Goal: Task Accomplishment & Management: Manage account settings

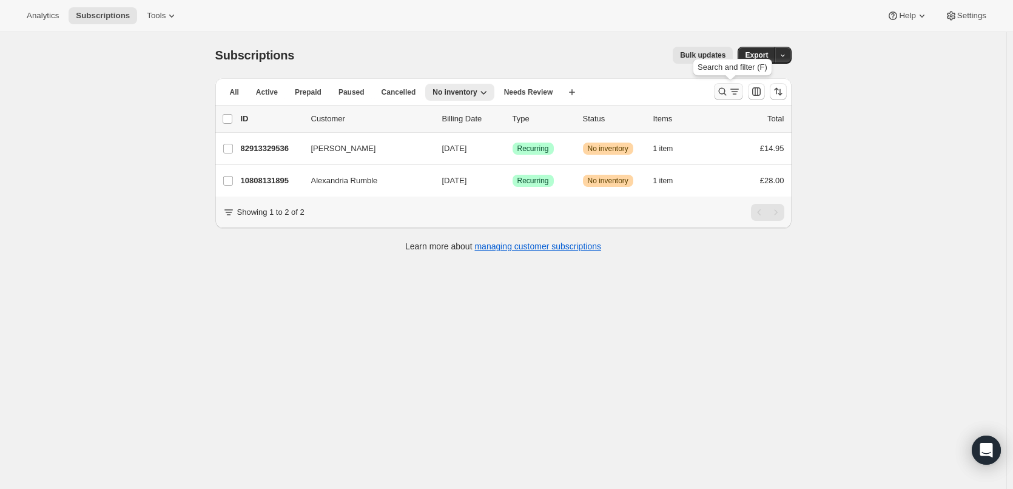
click at [729, 87] on icon "Search and filter results" at bounding box center [722, 92] width 12 height 12
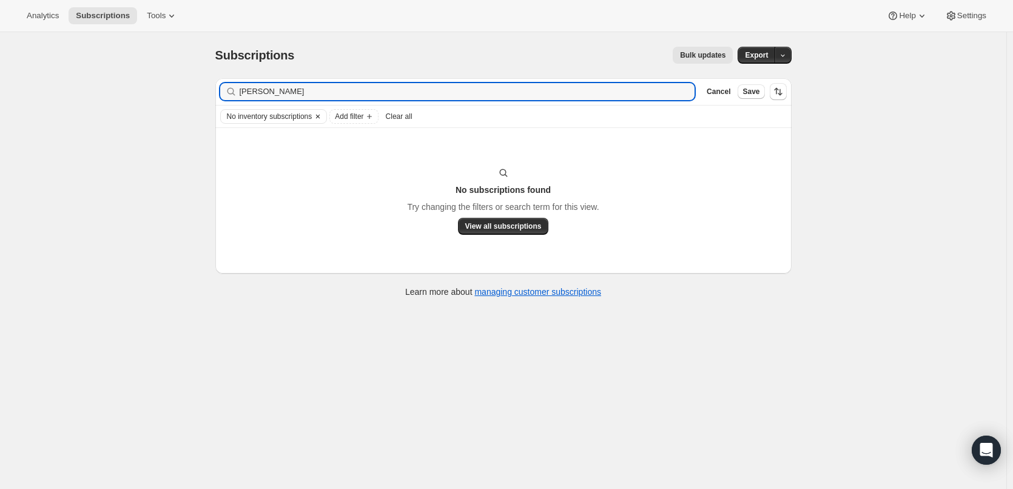
type input "[PERSON_NAME]"
click at [322, 113] on icon "Clear" at bounding box center [318, 117] width 10 height 10
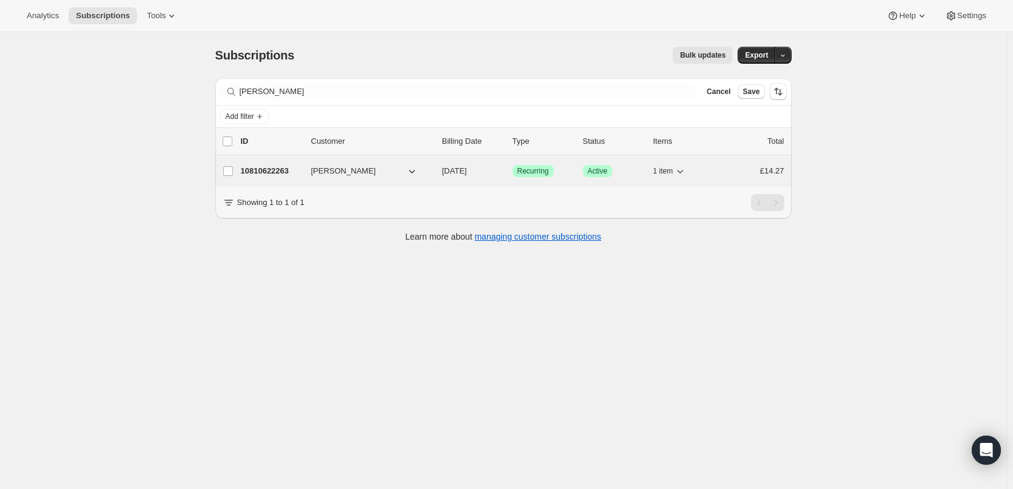
click at [272, 175] on p "10810622263" at bounding box center [271, 171] width 61 height 12
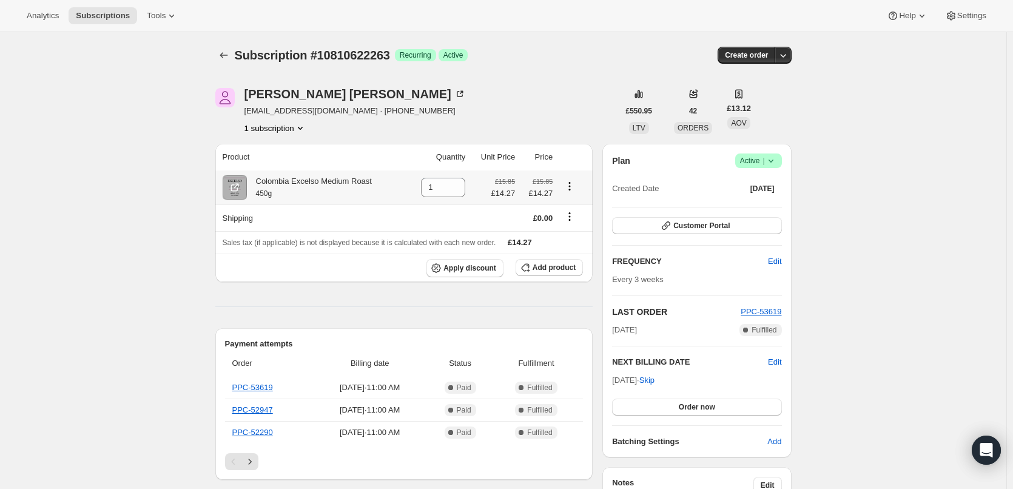
click at [570, 189] on icon "Product actions" at bounding box center [570, 186] width 12 height 12
click at [571, 187] on icon "Product actions" at bounding box center [570, 186] width 2 height 2
click at [569, 207] on span "Swap variant" at bounding box center [572, 209] width 45 height 9
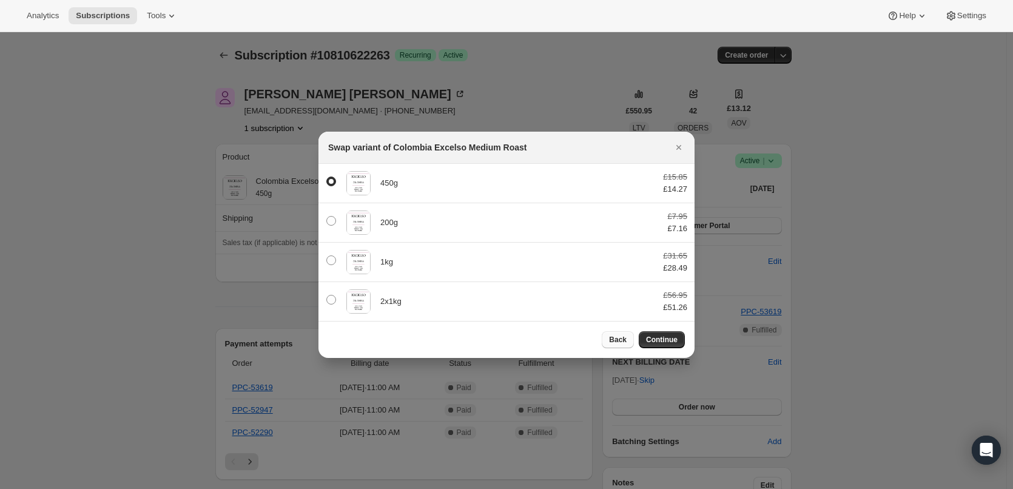
click at [619, 339] on span "Back" at bounding box center [618, 340] width 18 height 10
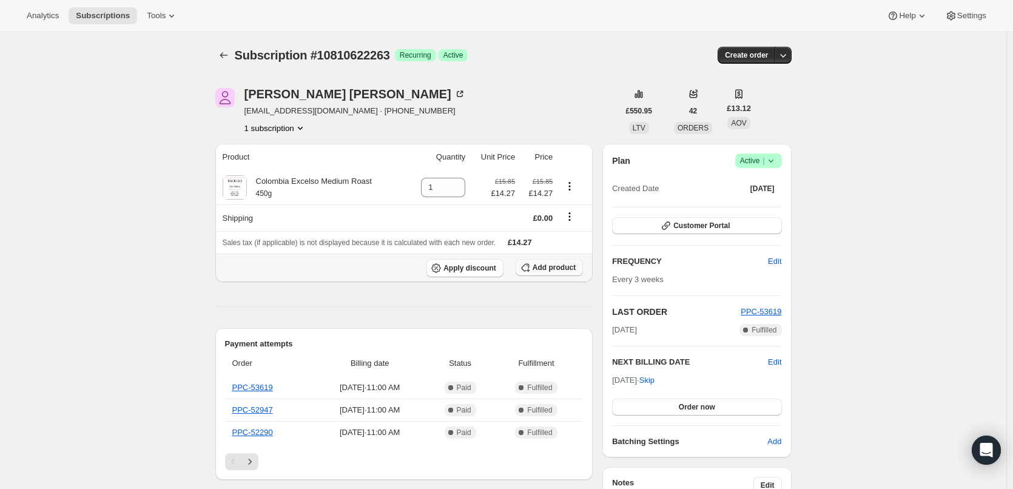
click at [567, 263] on button "Add product" at bounding box center [549, 267] width 67 height 17
click at [550, 269] on span "Add product" at bounding box center [554, 268] width 43 height 10
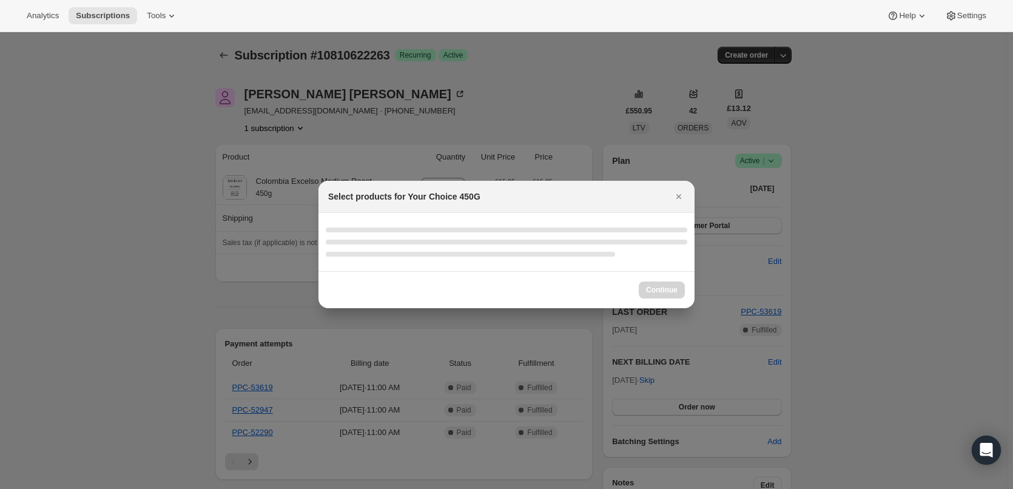
select select "gid://shopify/ProductVariant/48073432138039"
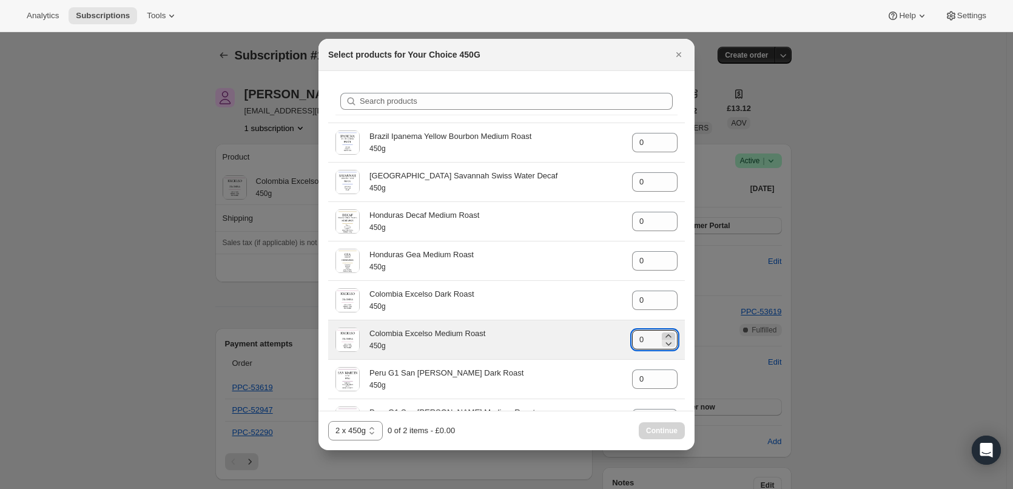
click at [664, 335] on icon ":r5l:" at bounding box center [668, 336] width 12 height 12
type input "1"
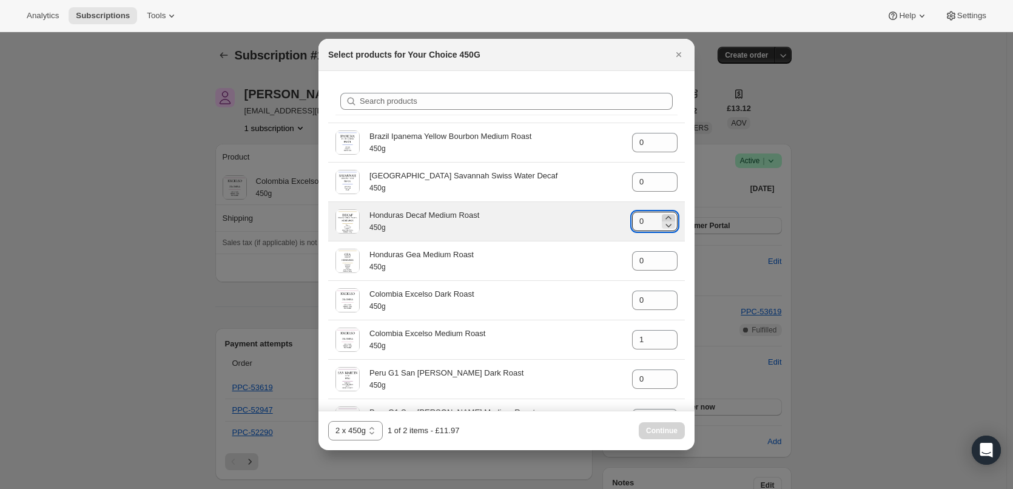
click at [664, 215] on icon ":r5l:" at bounding box center [668, 218] width 12 height 12
type input "1"
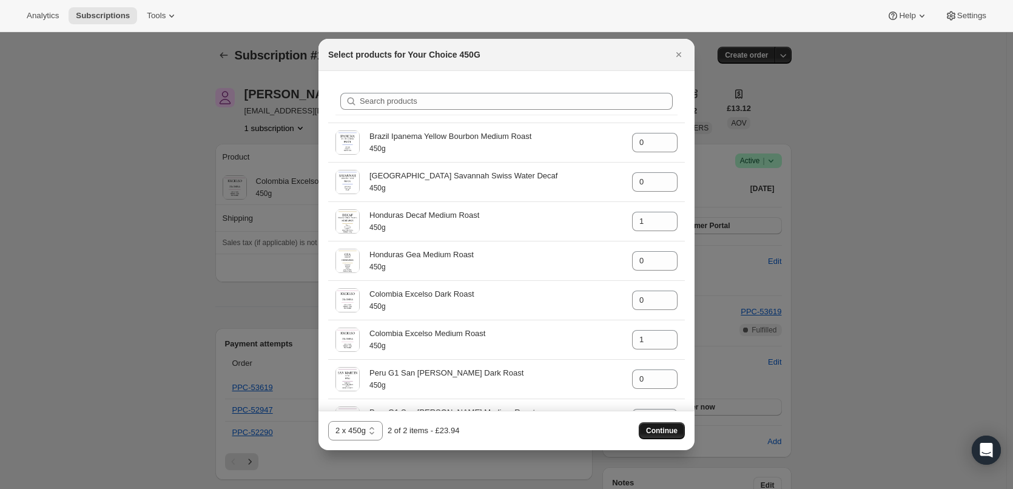
click at [673, 429] on span "Continue" at bounding box center [662, 431] width 32 height 10
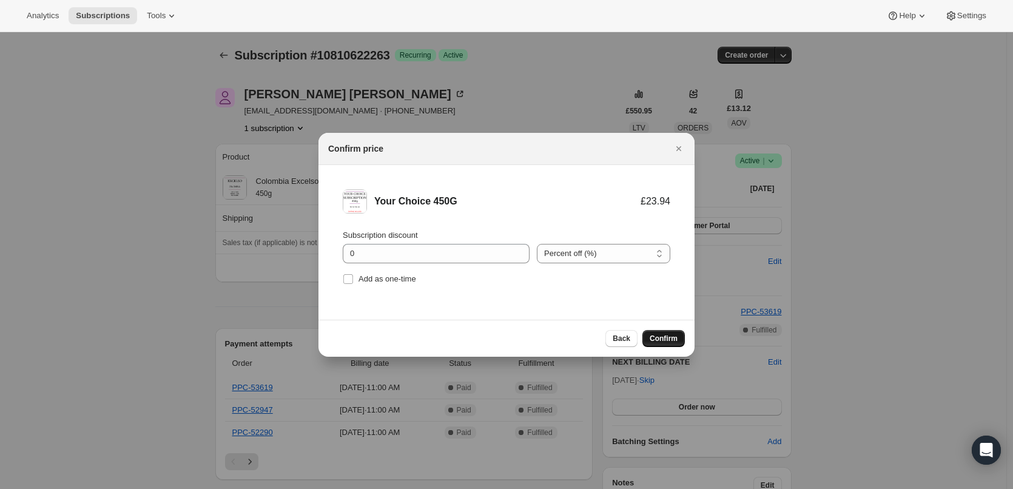
click at [669, 335] on span "Confirm" at bounding box center [664, 339] width 28 height 10
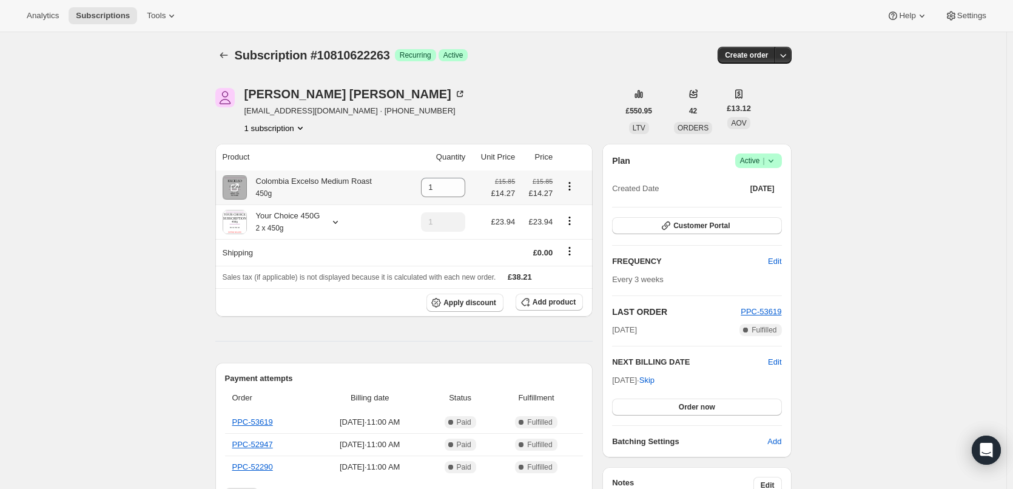
click at [571, 183] on icon "Product actions" at bounding box center [570, 183] width 2 height 2
click at [457, 189] on icon at bounding box center [456, 191] width 12 height 12
type input "0"
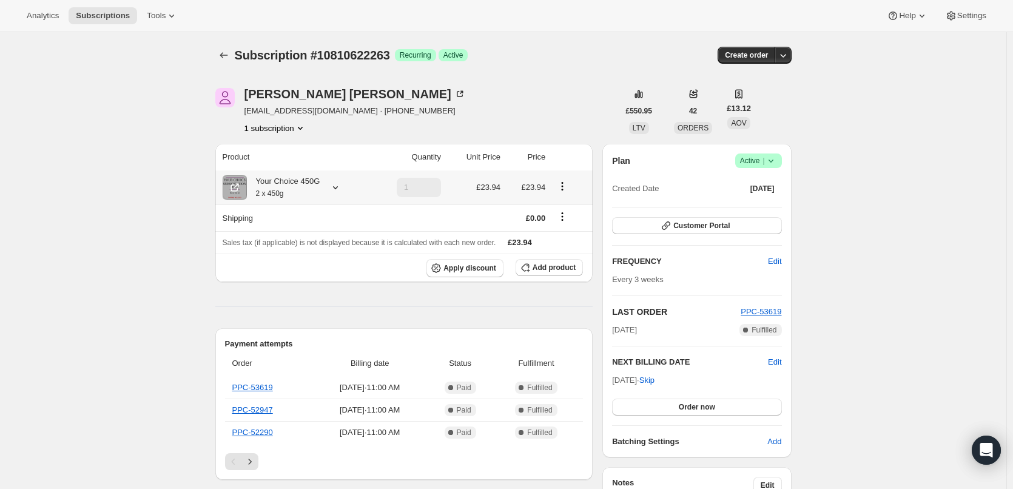
click at [565, 187] on icon "Product actions" at bounding box center [562, 186] width 12 height 12
click at [567, 202] on button "Edit box" at bounding box center [565, 209] width 36 height 19
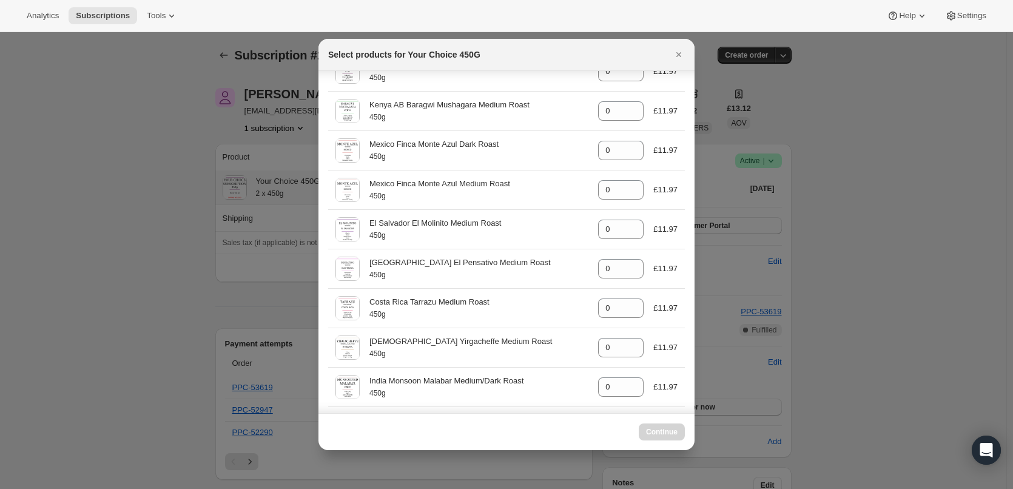
select select "gid://shopify/ProductVariant/48073432138039"
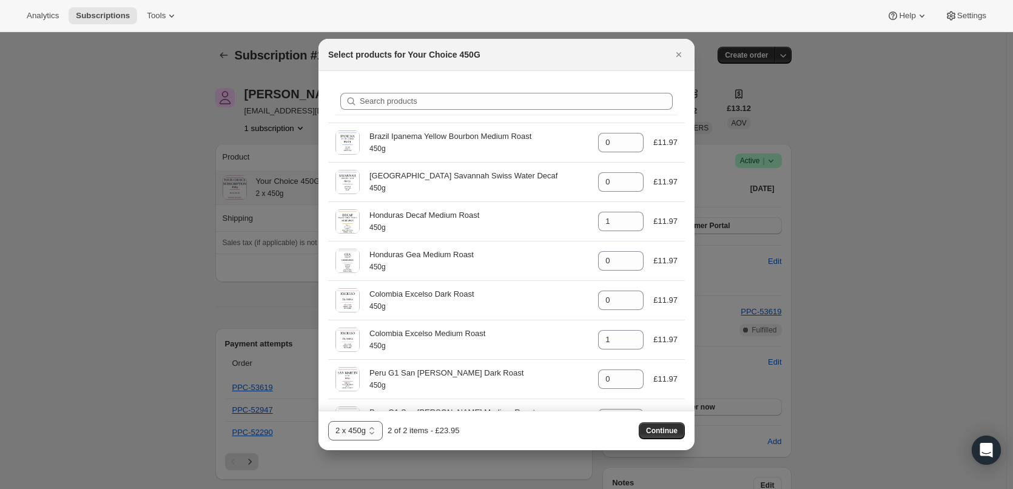
click at [352, 427] on select "1 x 450g 2 x 450g 3 x 450g 4 x 450g" at bounding box center [355, 430] width 55 height 19
click at [471, 434] on div "1 x 450g 2 x 450g 3 x 450g 4 x 450g 2 x 450g 2 of 2 items - £23.95 Continue" at bounding box center [506, 430] width 357 height 19
click at [681, 53] on icon "Close" at bounding box center [678, 54] width 5 height 5
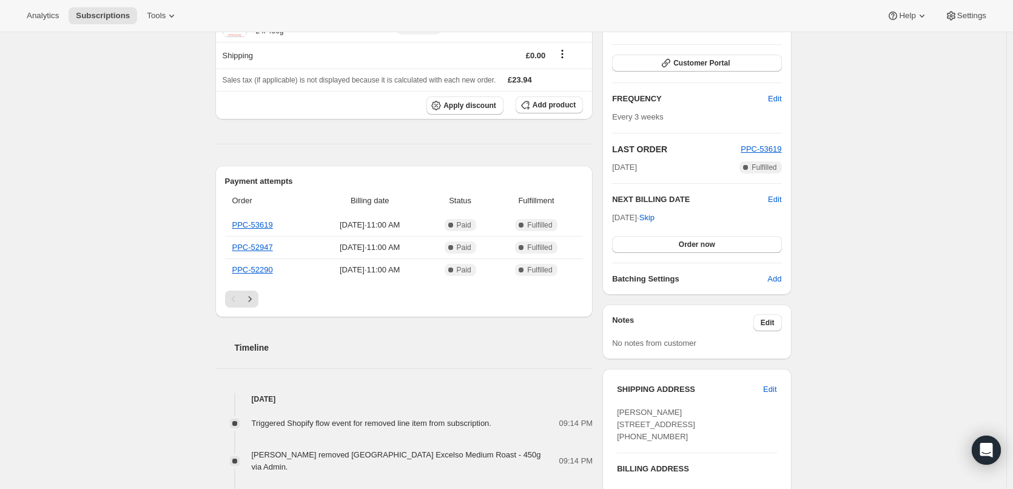
scroll to position [243, 0]
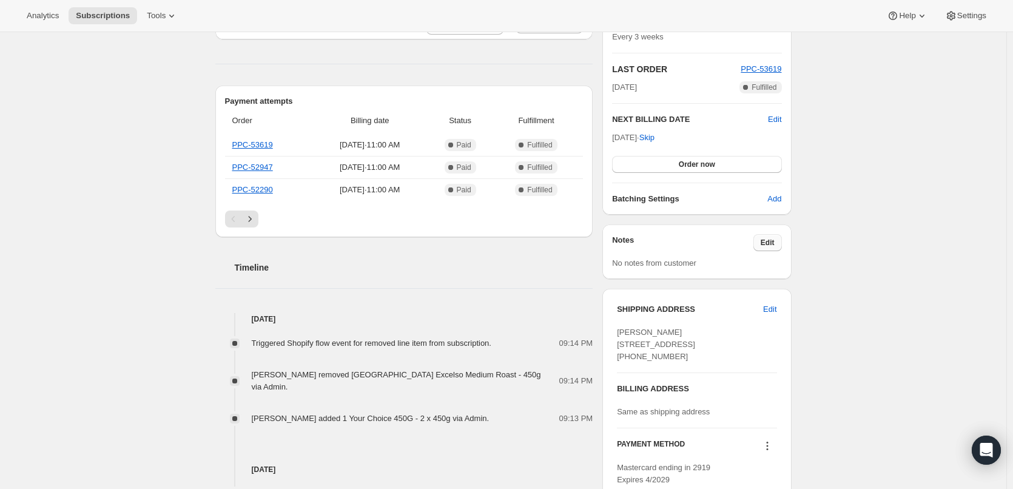
click at [772, 244] on span "Edit" at bounding box center [768, 243] width 14 height 10
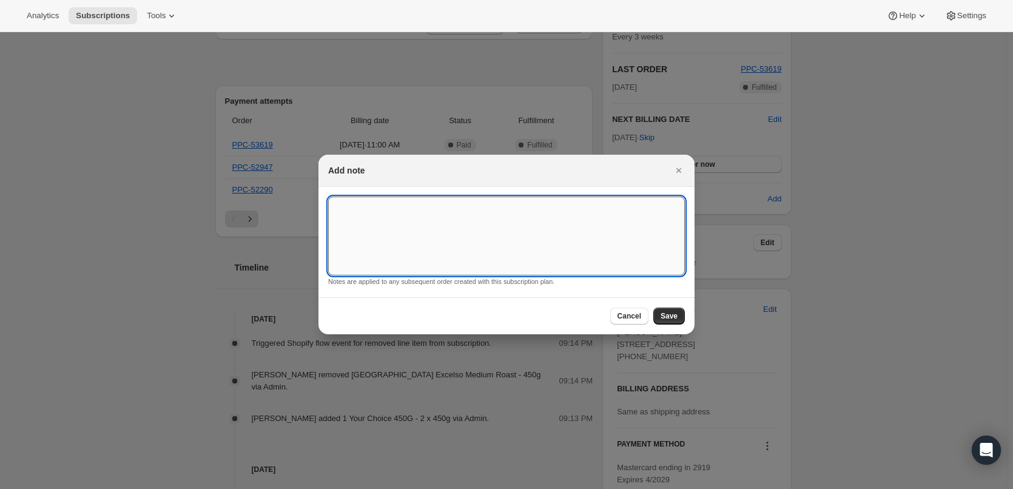
click at [506, 231] on textarea ":rbp:" at bounding box center [506, 236] width 357 height 79
type textarea "Colombia Excelso - WHOLE BEAN, [GEOGRAPHIC_DATA] Decaf - CAFETIERE"
click at [661, 314] on button "Save" at bounding box center [669, 316] width 32 height 17
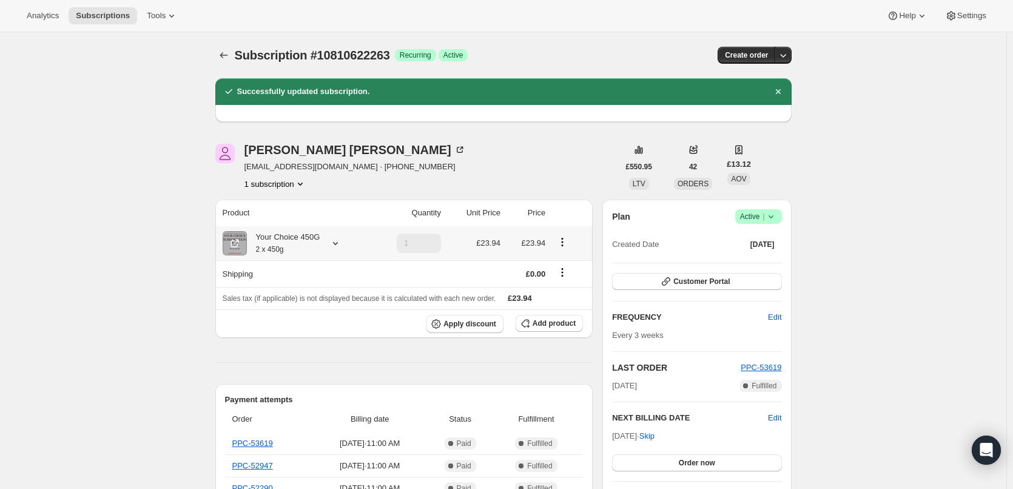
click at [307, 243] on div "Your Choice 450G 2 x 450g" at bounding box center [283, 243] width 73 height 24
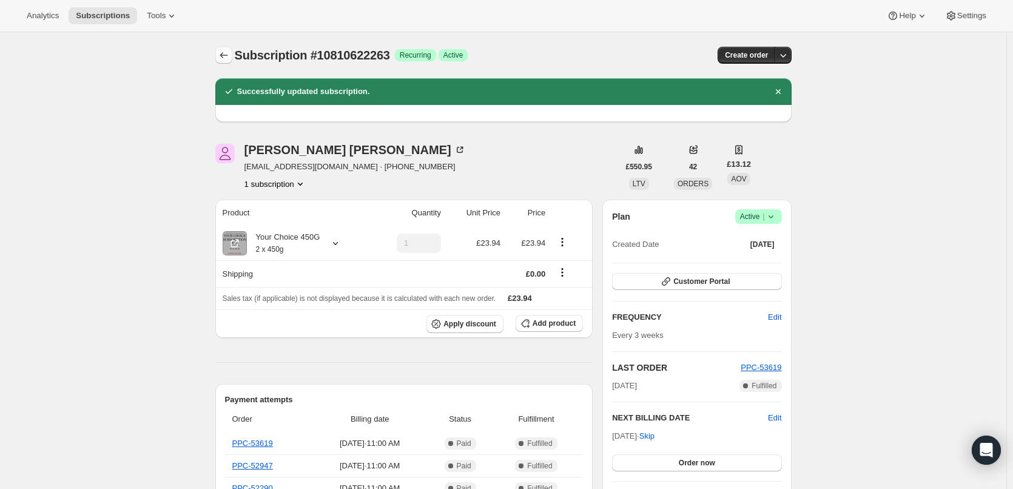
click at [229, 50] on icon "Subscriptions" at bounding box center [224, 55] width 12 height 12
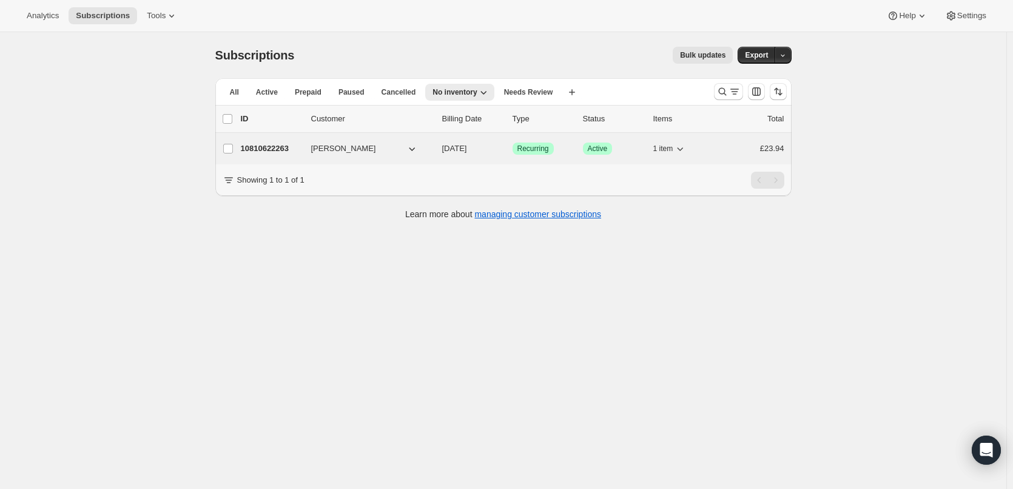
click at [266, 146] on p "10810622263" at bounding box center [271, 149] width 61 height 12
